Goal: Task Accomplishment & Management: Use online tool/utility

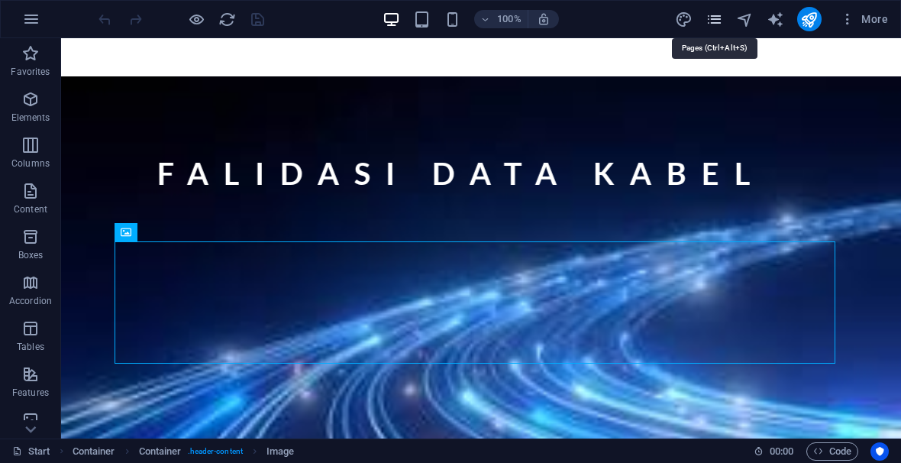
click at [713, 18] on icon "pages" at bounding box center [715, 20] width 18 height 18
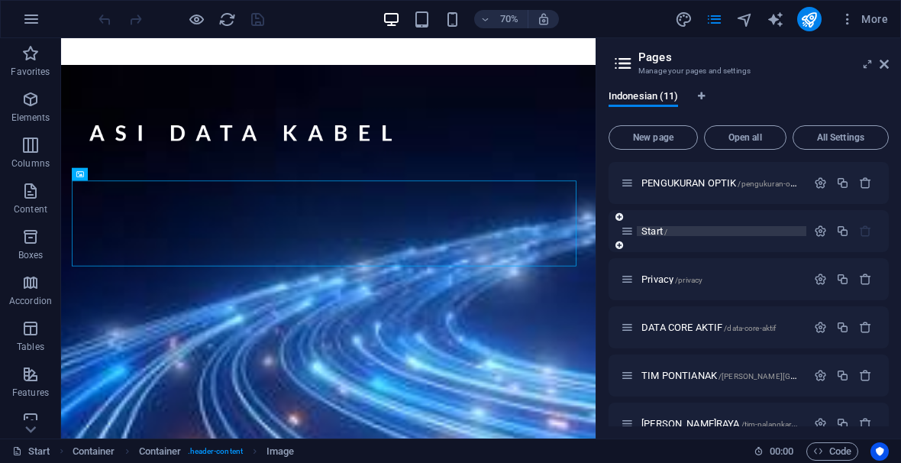
click at [664, 231] on span "Start /" at bounding box center [655, 230] width 26 height 11
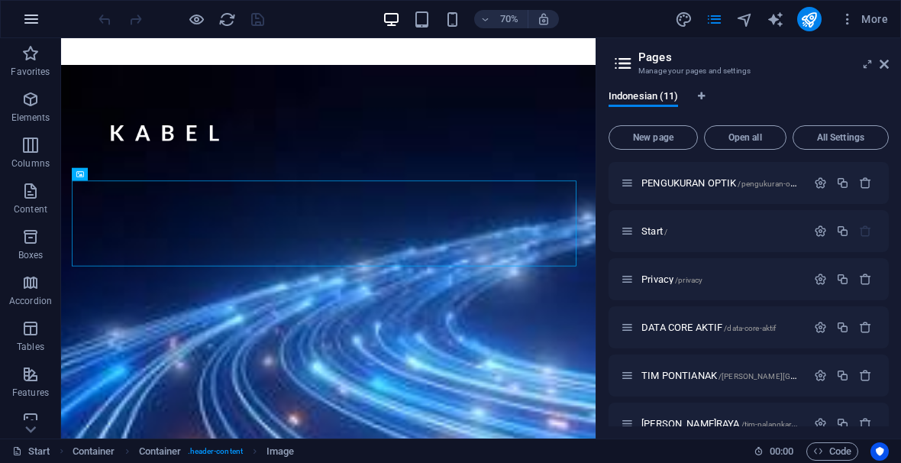
click at [31, 13] on icon "button" at bounding box center [31, 19] width 18 height 18
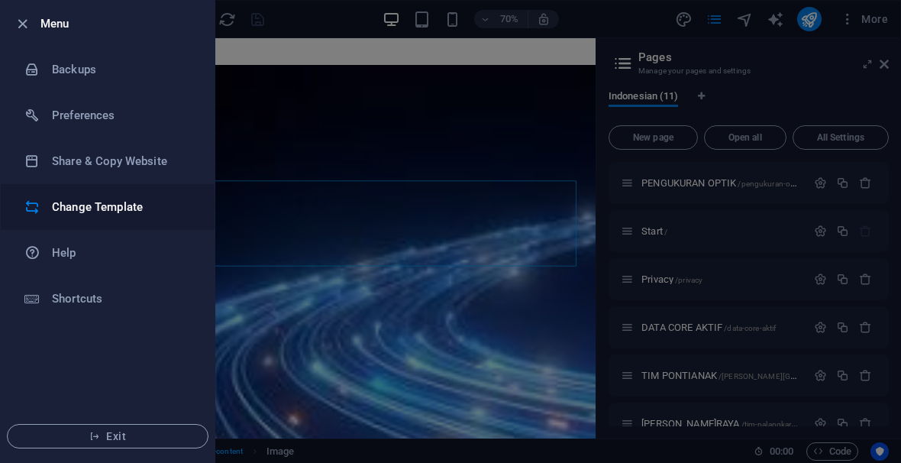
click at [118, 207] on h6 "Change Template" at bounding box center [122, 207] width 141 height 18
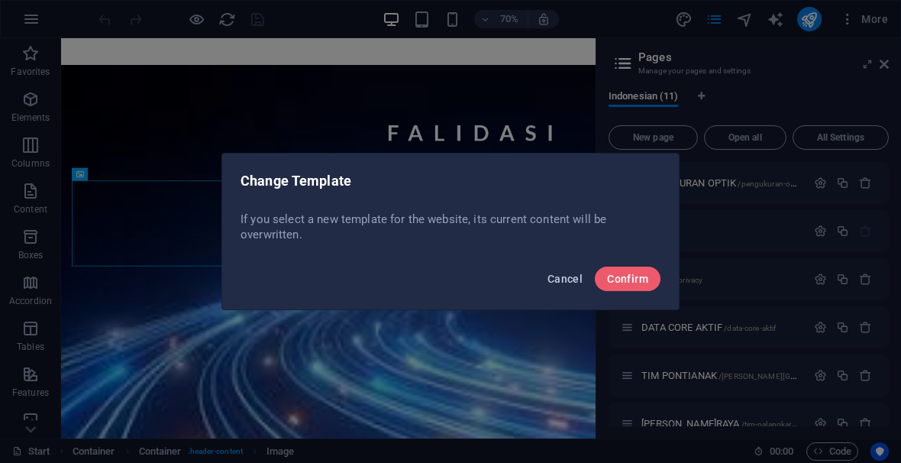
click at [565, 282] on span "Cancel" at bounding box center [565, 279] width 35 height 12
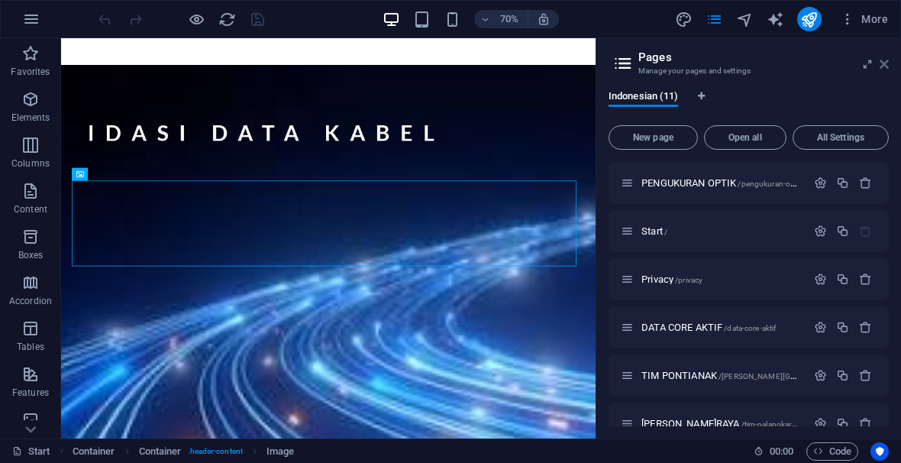
click at [884, 63] on icon at bounding box center [884, 64] width 9 height 12
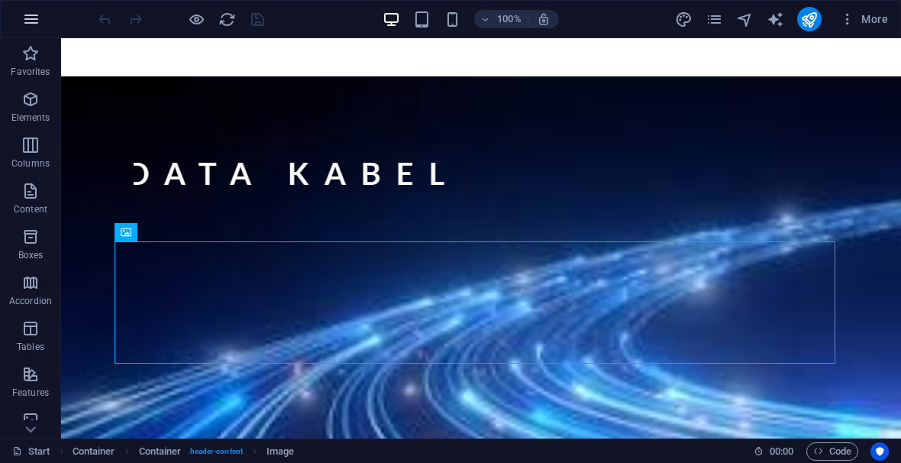
click at [31, 23] on icon "button" at bounding box center [31, 19] width 18 height 18
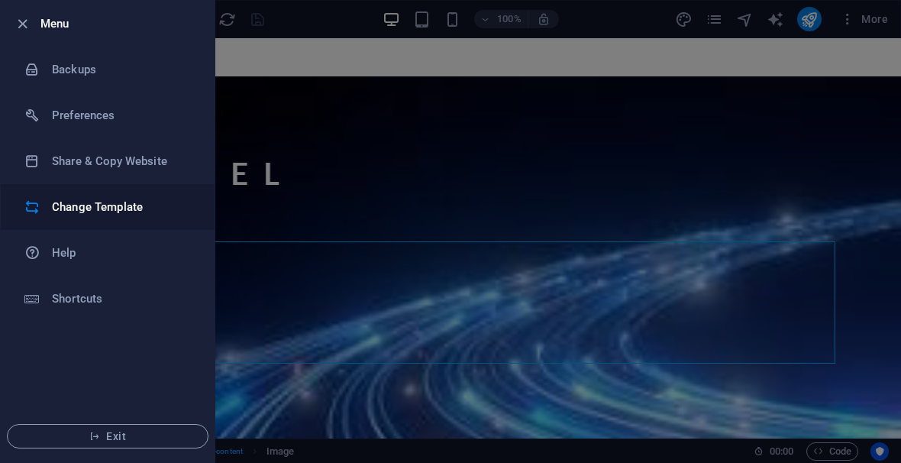
click at [96, 208] on h6 "Change Template" at bounding box center [122, 207] width 141 height 18
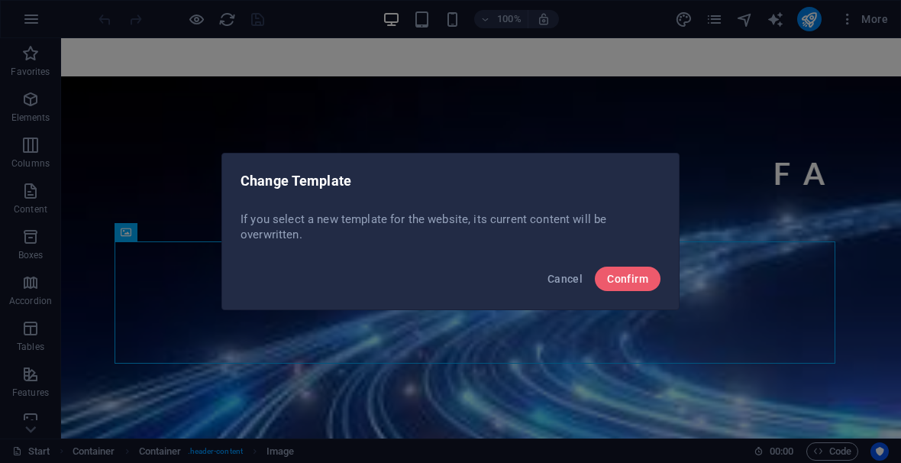
click at [522, 94] on div "Change Template If you select a new template for the website, its current conte…" at bounding box center [450, 231] width 901 height 463
click at [561, 280] on span "Cancel" at bounding box center [565, 279] width 35 height 12
